Goal: Transaction & Acquisition: Book appointment/travel/reservation

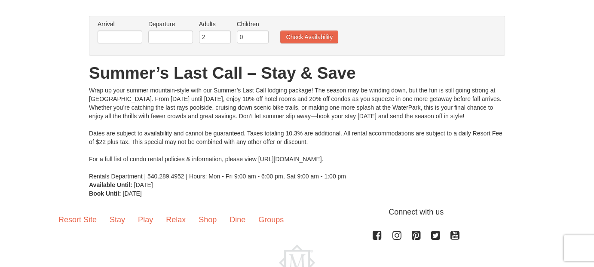
scroll to position [3, 0]
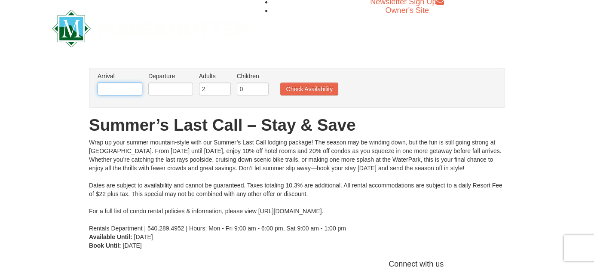
click at [133, 88] on input "text" at bounding box center [120, 89] width 45 height 13
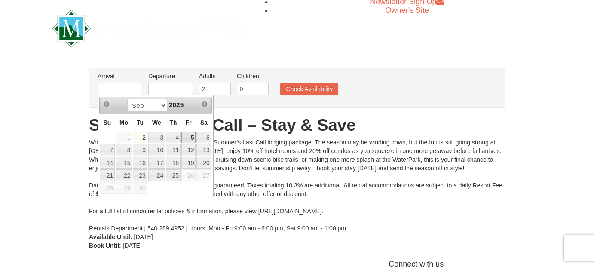
click at [191, 138] on link "5" at bounding box center [189, 138] width 15 height 12
type input "[DATE]"
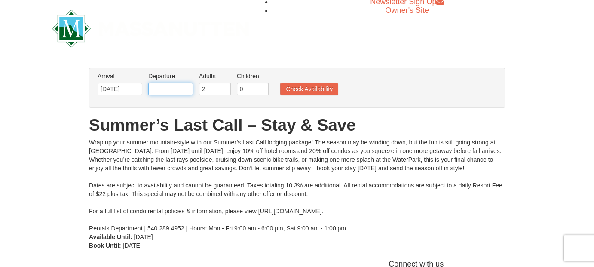
click at [188, 86] on input "text" at bounding box center [170, 89] width 45 height 13
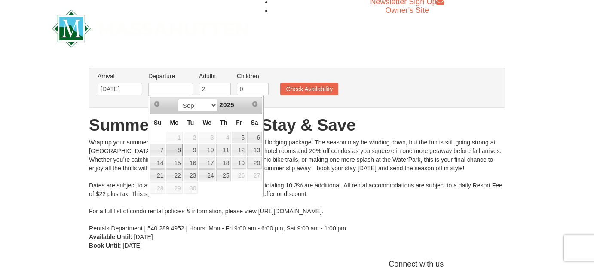
click at [178, 144] on link "8" at bounding box center [174, 150] width 16 height 12
type input "[DATE]"
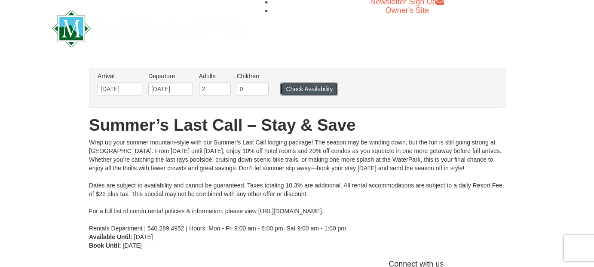
click at [308, 85] on button "Check Availability" at bounding box center [309, 89] width 58 height 13
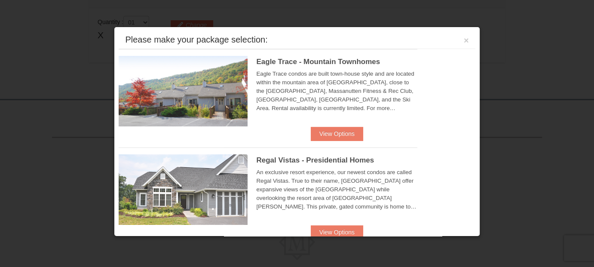
scroll to position [280, 0]
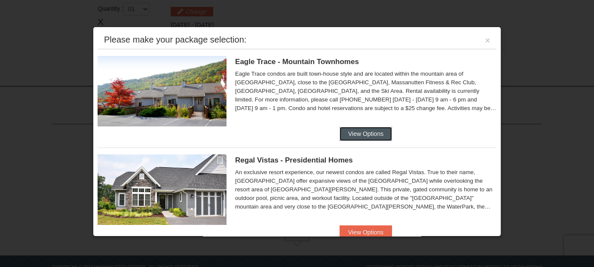
click at [378, 132] on button "View Options" at bounding box center [366, 134] width 52 height 14
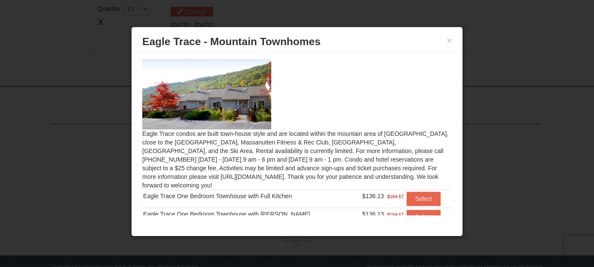
click at [265, 85] on img at bounding box center [206, 94] width 129 height 71
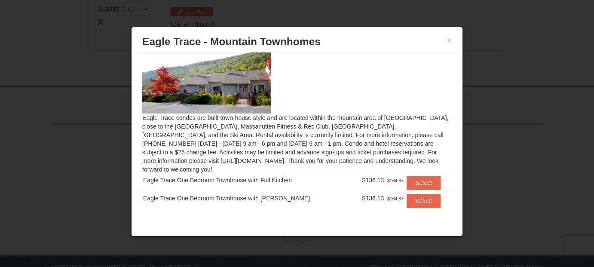
scroll to position [0, 0]
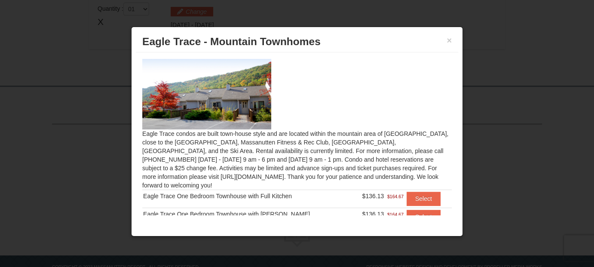
click at [206, 90] on img at bounding box center [206, 94] width 129 height 71
click at [451, 36] on button "×" at bounding box center [449, 40] width 5 height 9
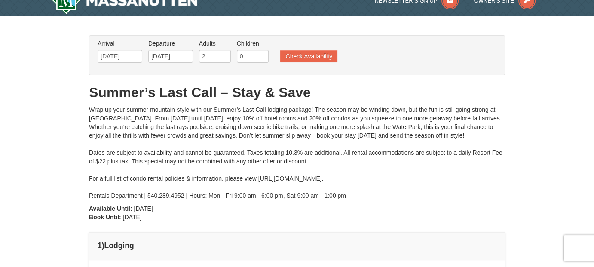
scroll to position [12, 0]
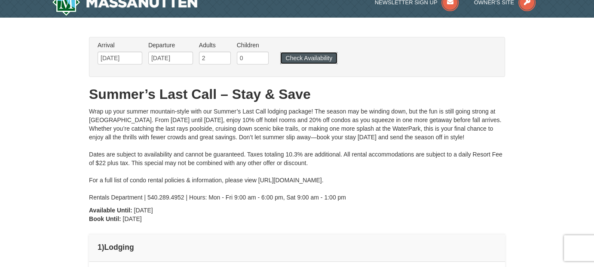
click at [312, 58] on button "Check Availability" at bounding box center [308, 58] width 57 height 12
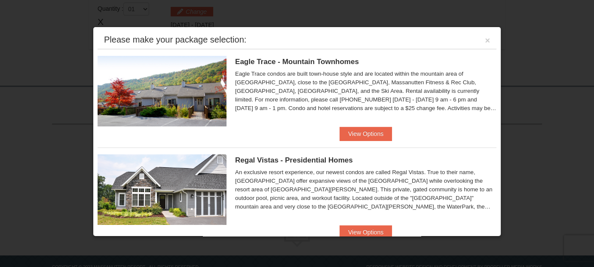
scroll to position [12, 0]
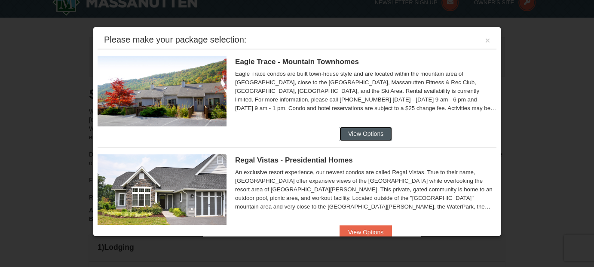
click at [369, 137] on button "View Options" at bounding box center [366, 134] width 52 height 14
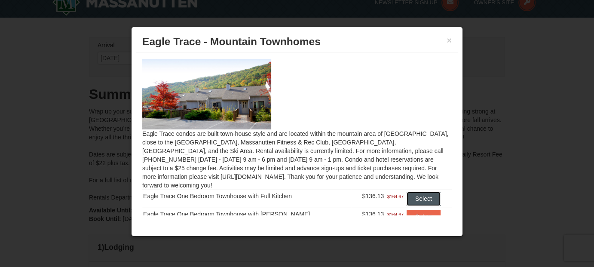
click at [422, 192] on button "Select" at bounding box center [424, 199] width 34 height 14
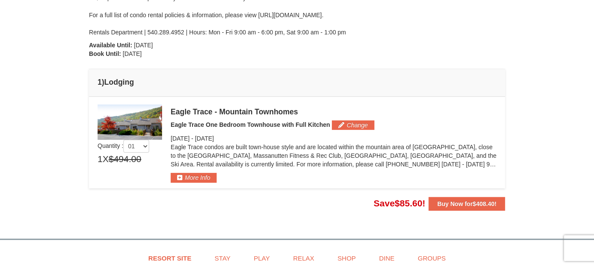
scroll to position [179, 0]
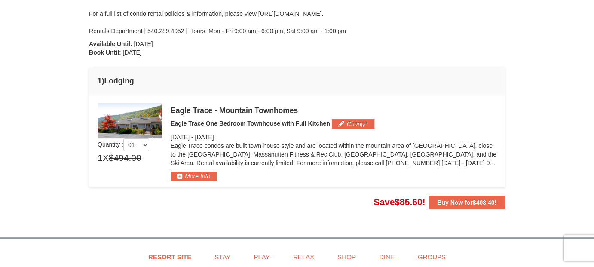
click at [118, 121] on img at bounding box center [130, 120] width 65 height 35
click at [196, 175] on button "More Info" at bounding box center [194, 176] width 46 height 9
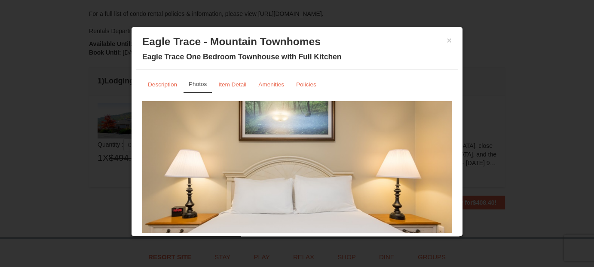
click at [289, 150] on img at bounding box center [297, 185] width 310 height 169
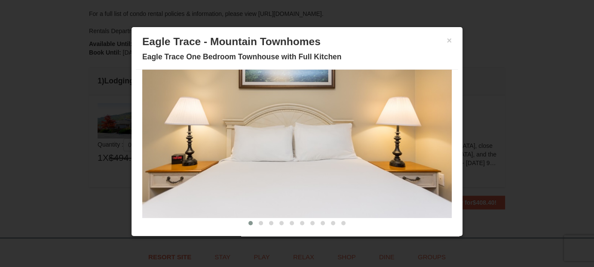
click at [415, 137] on img at bounding box center [297, 133] width 310 height 169
click at [259, 222] on span at bounding box center [261, 223] width 4 height 4
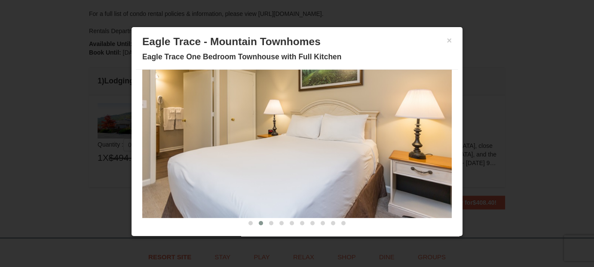
click at [259, 222] on span at bounding box center [261, 223] width 4 height 4
click at [269, 221] on span at bounding box center [271, 223] width 4 height 4
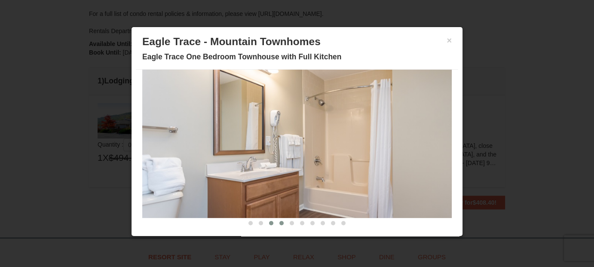
click at [280, 221] on span at bounding box center [282, 223] width 4 height 4
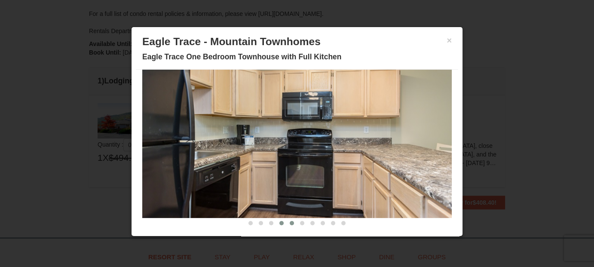
click at [290, 222] on span at bounding box center [292, 223] width 4 height 4
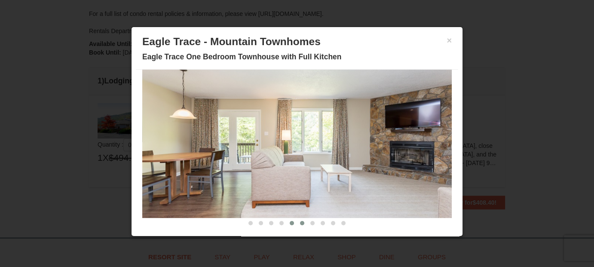
click at [300, 221] on span at bounding box center [302, 223] width 4 height 4
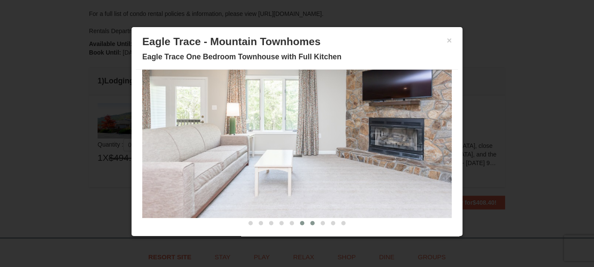
click at [308, 224] on button at bounding box center [313, 223] width 10 height 9
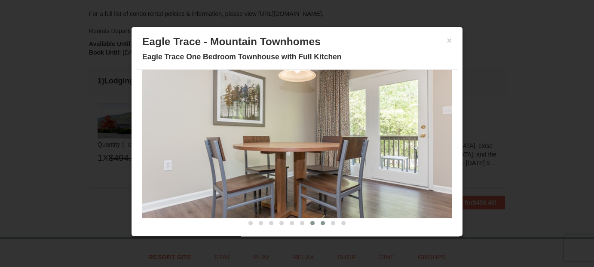
click at [321, 222] on span at bounding box center [323, 223] width 4 height 4
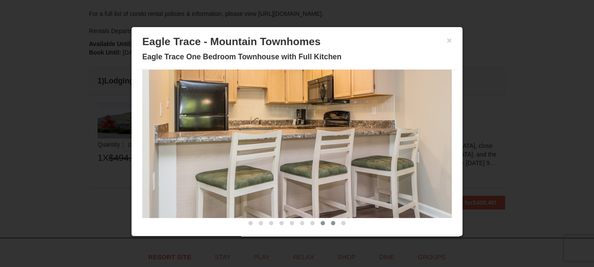
click at [331, 223] on span at bounding box center [333, 223] width 4 height 4
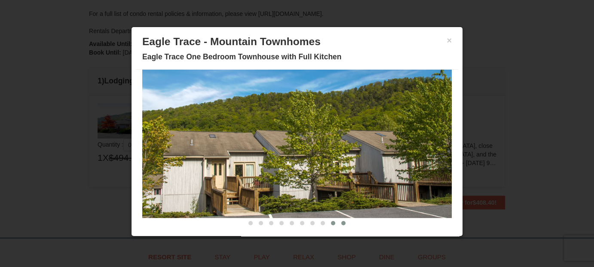
click at [342, 222] on span at bounding box center [344, 223] width 4 height 4
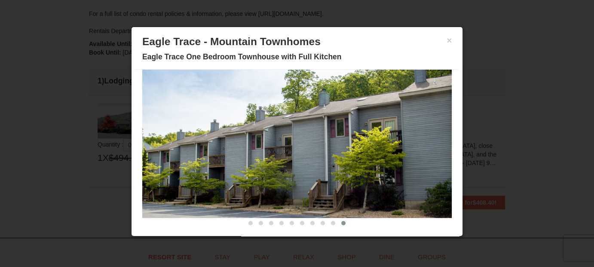
click at [498, 126] on div at bounding box center [297, 133] width 594 height 267
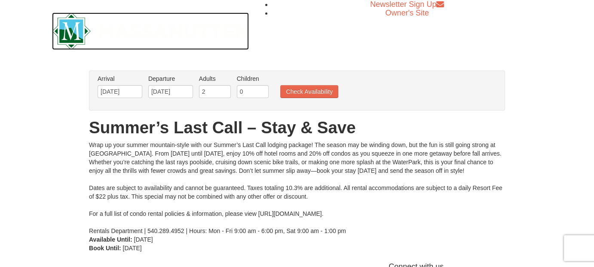
click at [68, 37] on img at bounding box center [150, 30] width 197 height 37
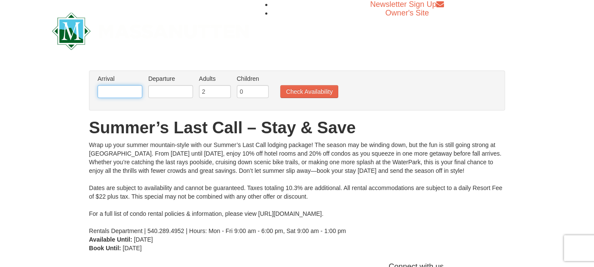
click at [125, 91] on input "text" at bounding box center [120, 91] width 45 height 13
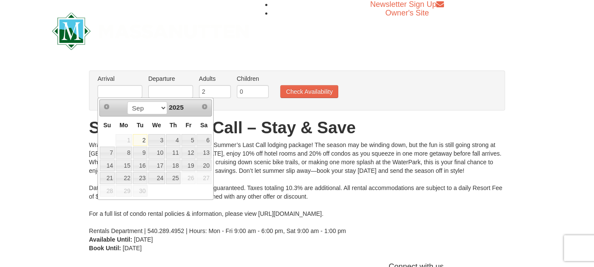
click at [192, 139] on link "5" at bounding box center [189, 140] width 15 height 12
type input "[DATE]"
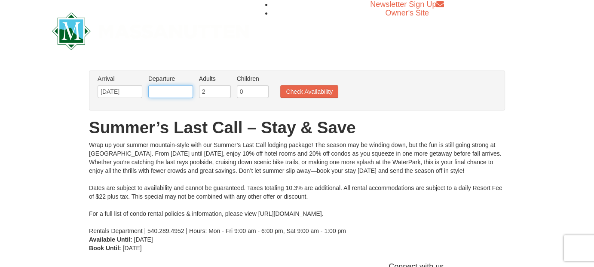
click at [185, 92] on input "text" at bounding box center [170, 91] width 45 height 13
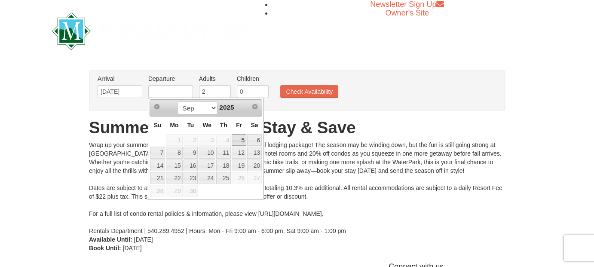
click at [179, 153] on link "8" at bounding box center [174, 153] width 16 height 12
type input "[DATE]"
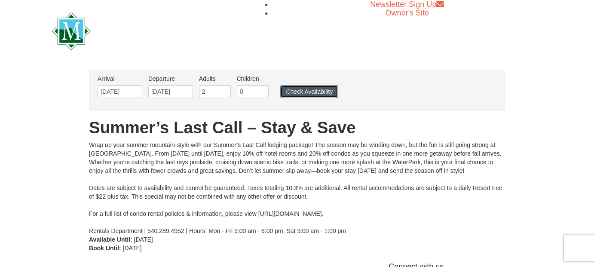
click at [309, 92] on button "Check Availability" at bounding box center [309, 91] width 58 height 13
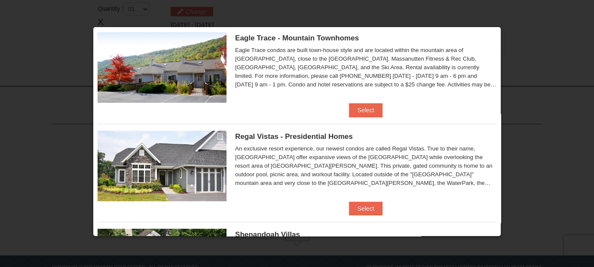
scroll to position [24, 0]
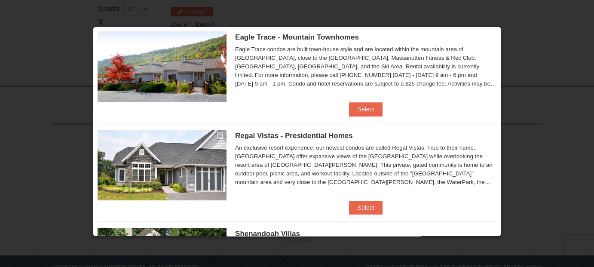
click at [475, 82] on div "Eagle Trace condos are built town-house style and are located within the mounta…" at bounding box center [366, 66] width 262 height 43
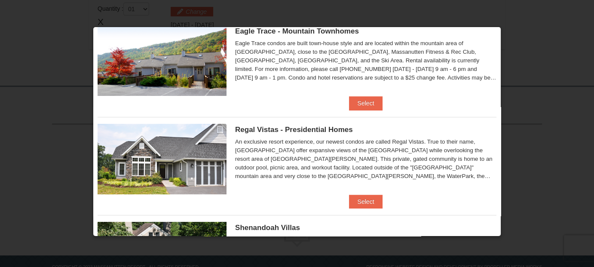
scroll to position [0, 0]
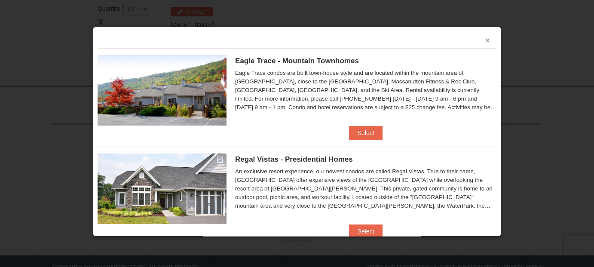
click at [485, 40] on button "×" at bounding box center [487, 40] width 5 height 9
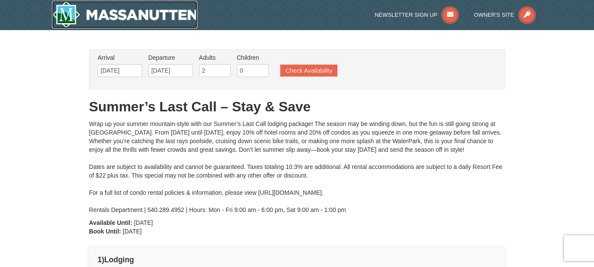
click at [121, 21] on img at bounding box center [124, 15] width 145 height 28
